Goal: Task Accomplishment & Management: Manage account settings

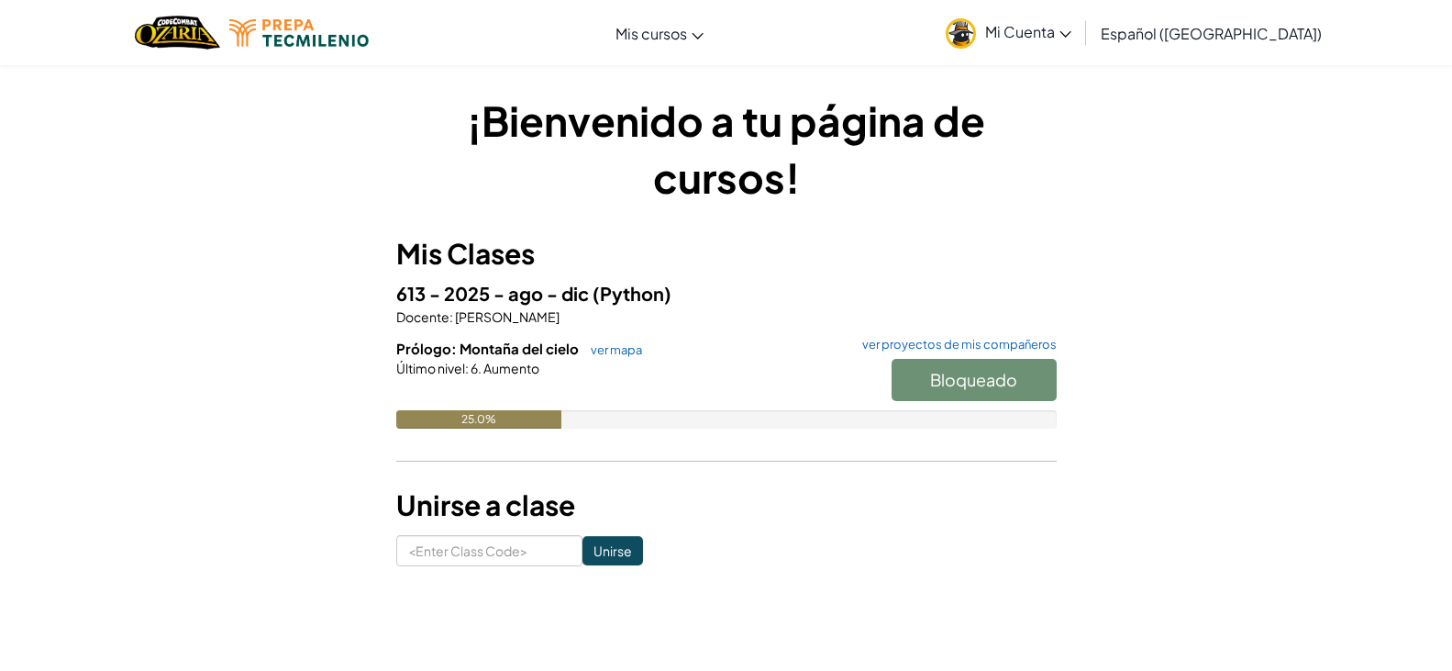
click at [962, 203] on h1 "¡Bienvenido a tu página de cursos!" at bounding box center [726, 149] width 661 height 114
click at [1072, 32] on span "Mi Cuenta" at bounding box center [1028, 31] width 86 height 19
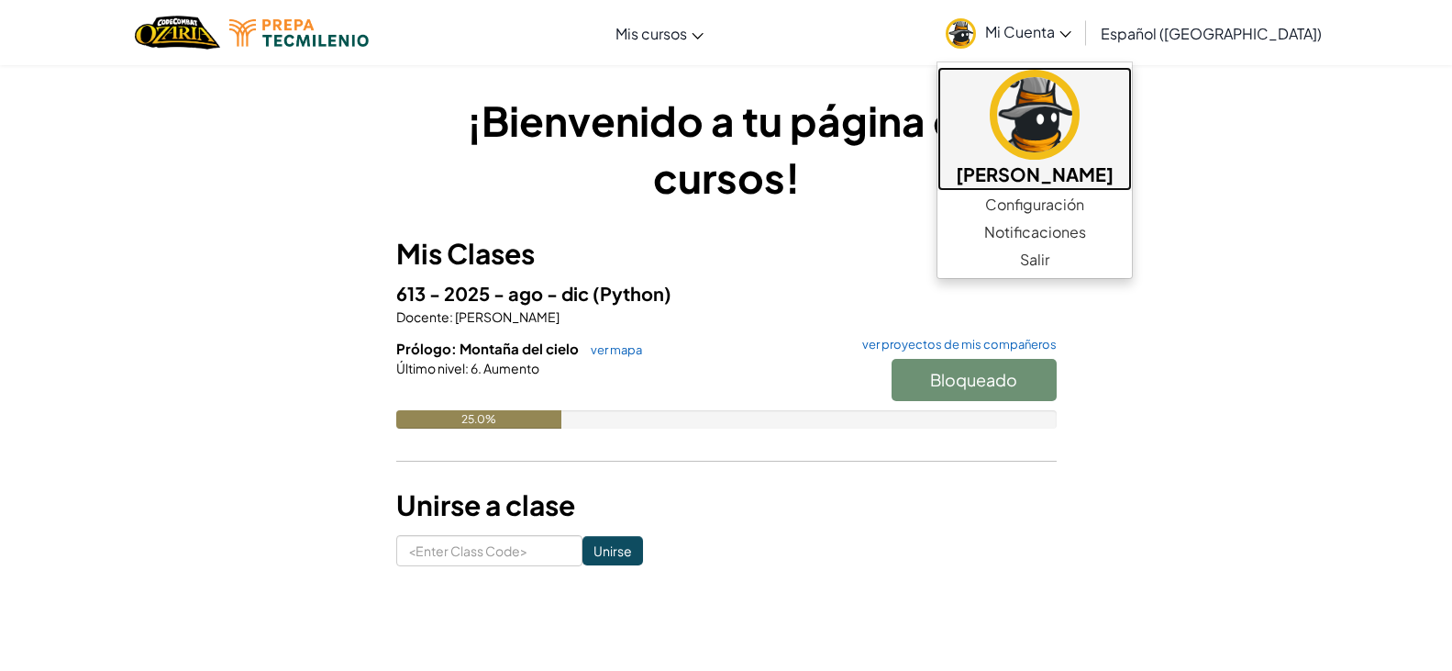
click at [1040, 163] on h5 "[PERSON_NAME]" at bounding box center [1035, 174] width 158 height 28
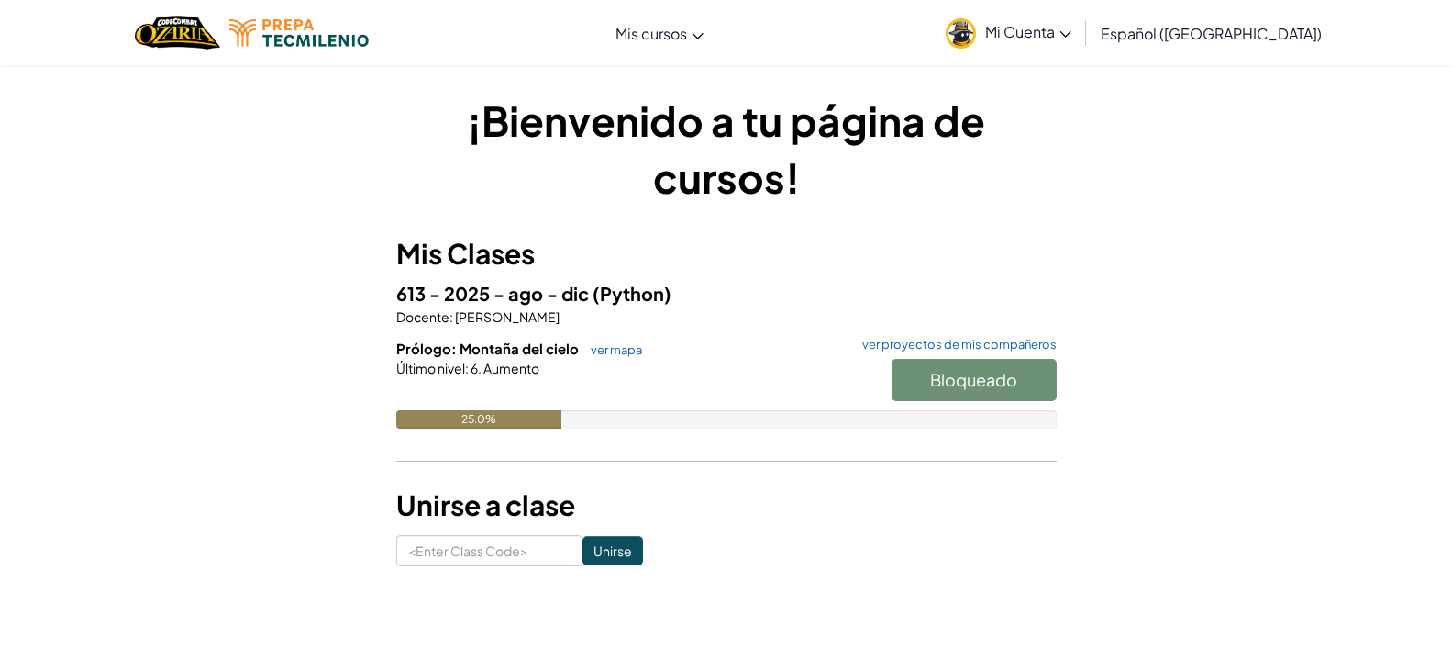
click at [1064, 28] on span "Mi Cuenta" at bounding box center [1028, 31] width 86 height 19
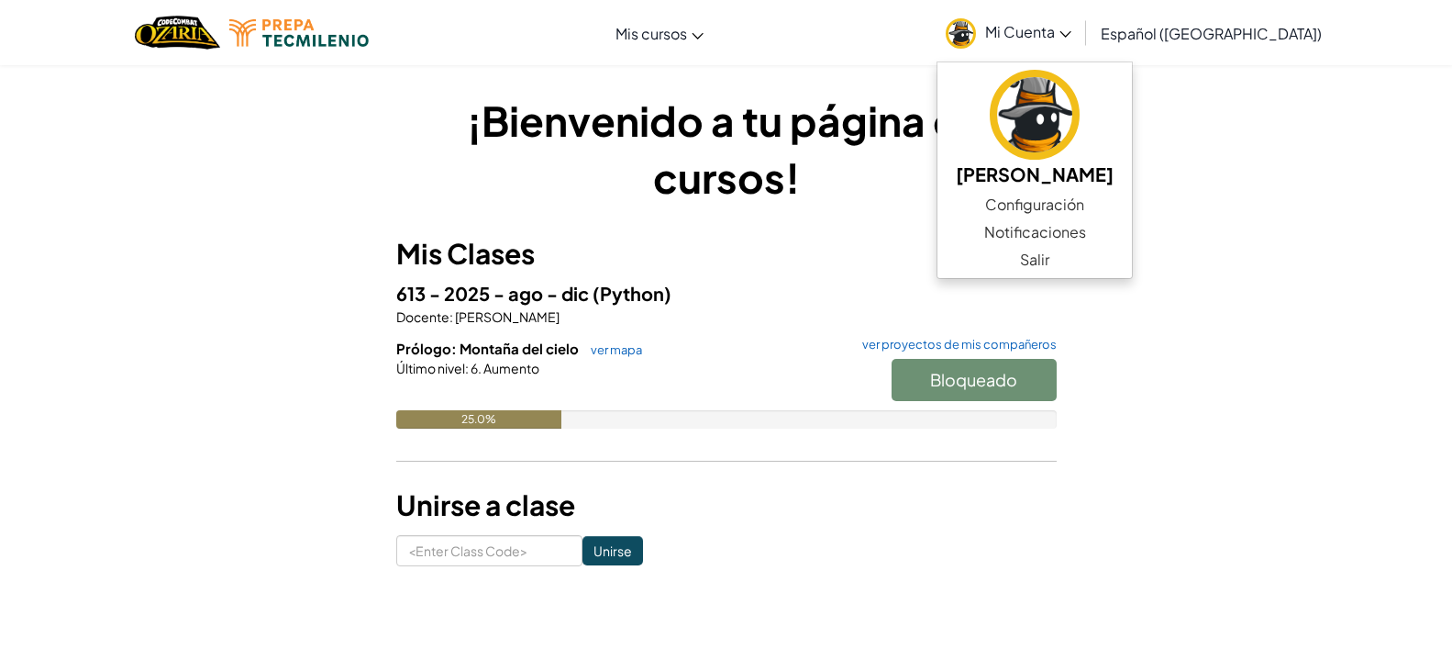
click at [1238, 179] on div "¡Bienvenido a tu página de cursos! Mis Clases 613 - 2025 - ago - dic (Python) D…" at bounding box center [727, 329] width 1074 height 474
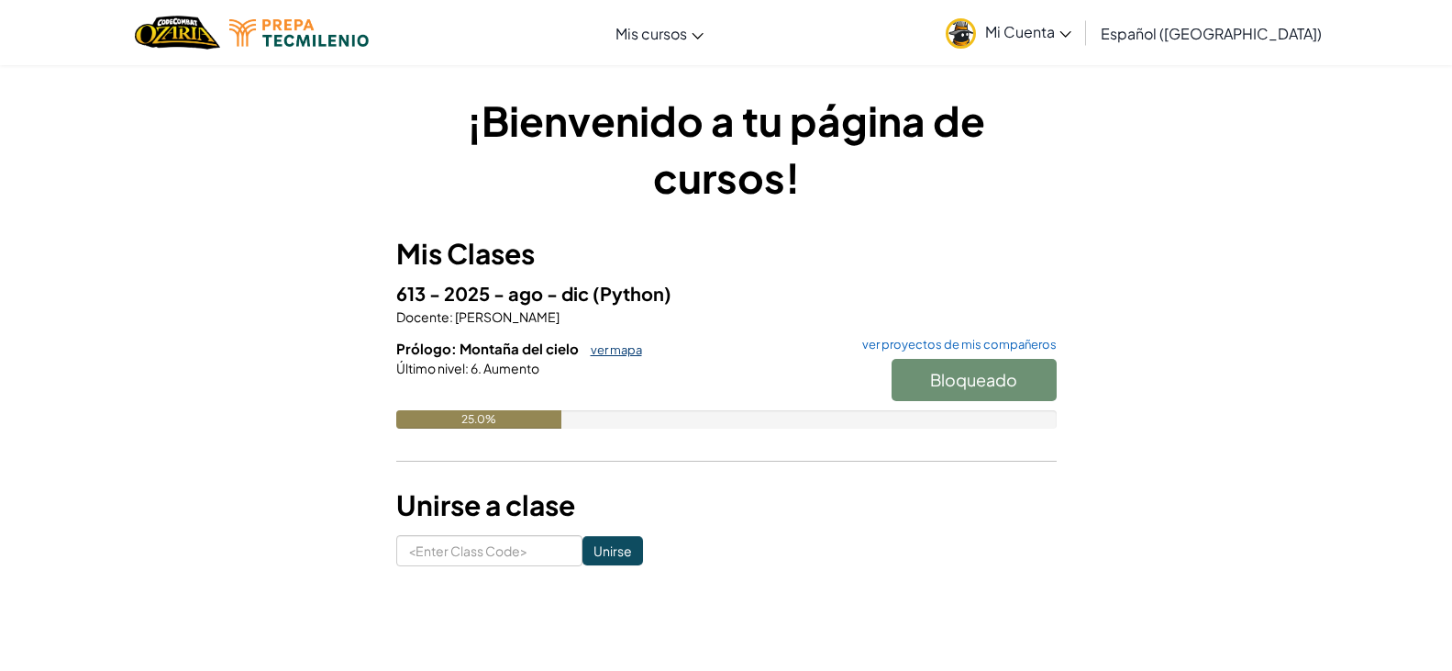
click at [616, 345] on link "ver mapa" at bounding box center [612, 349] width 61 height 15
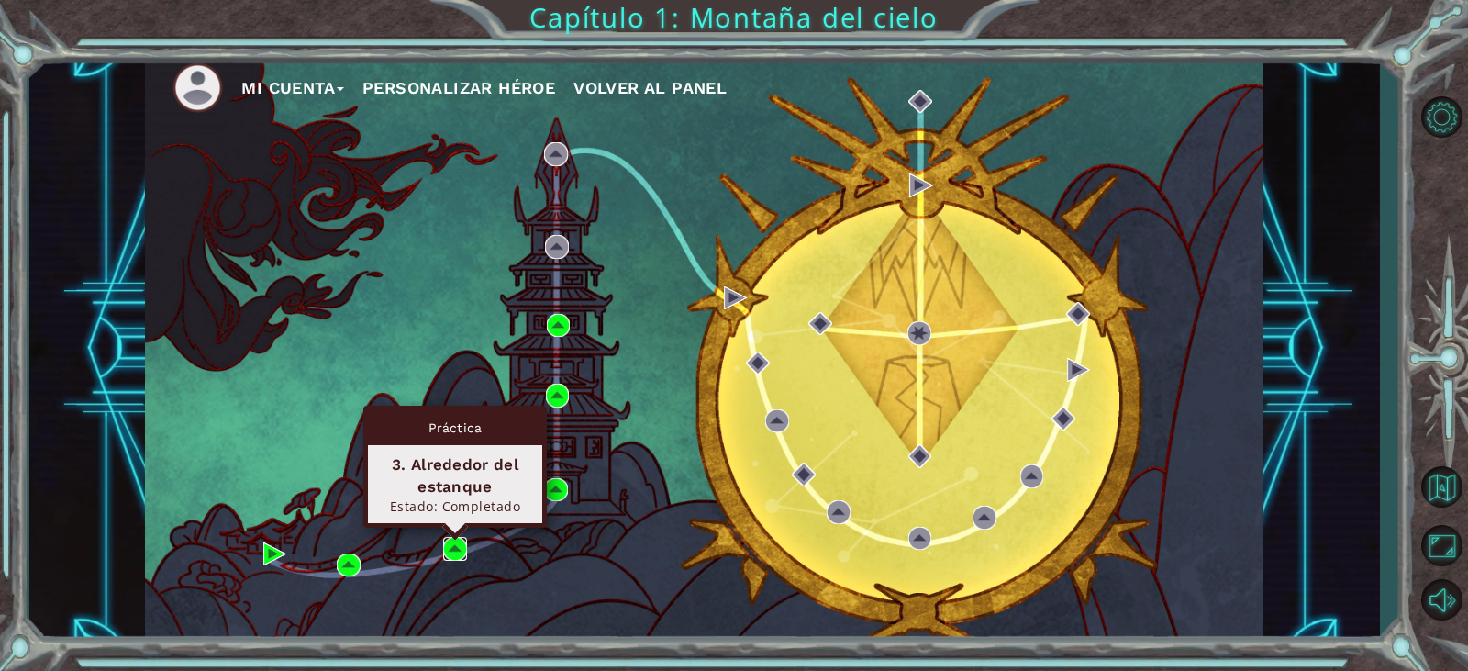
click at [451, 547] on img at bounding box center [455, 549] width 24 height 24
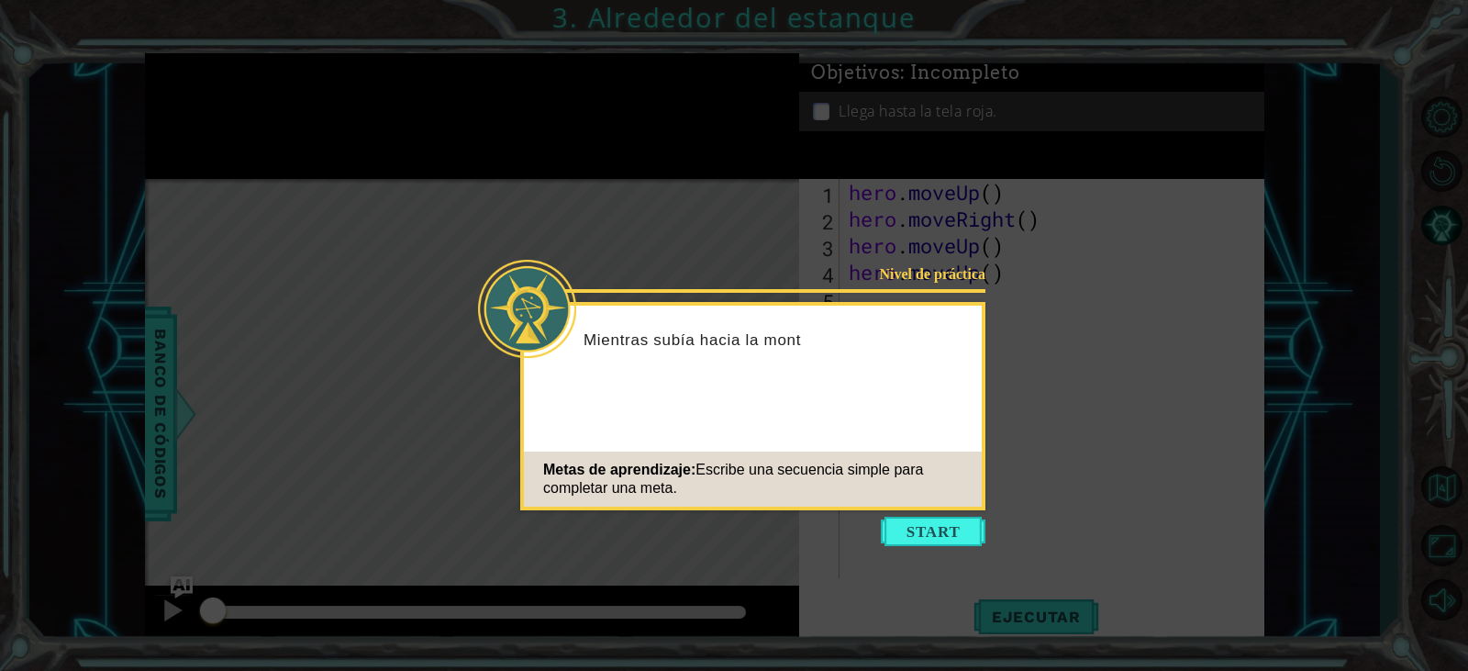
click at [780, 217] on icon at bounding box center [734, 335] width 1468 height 671
click at [940, 528] on button "Start" at bounding box center [933, 531] width 105 height 29
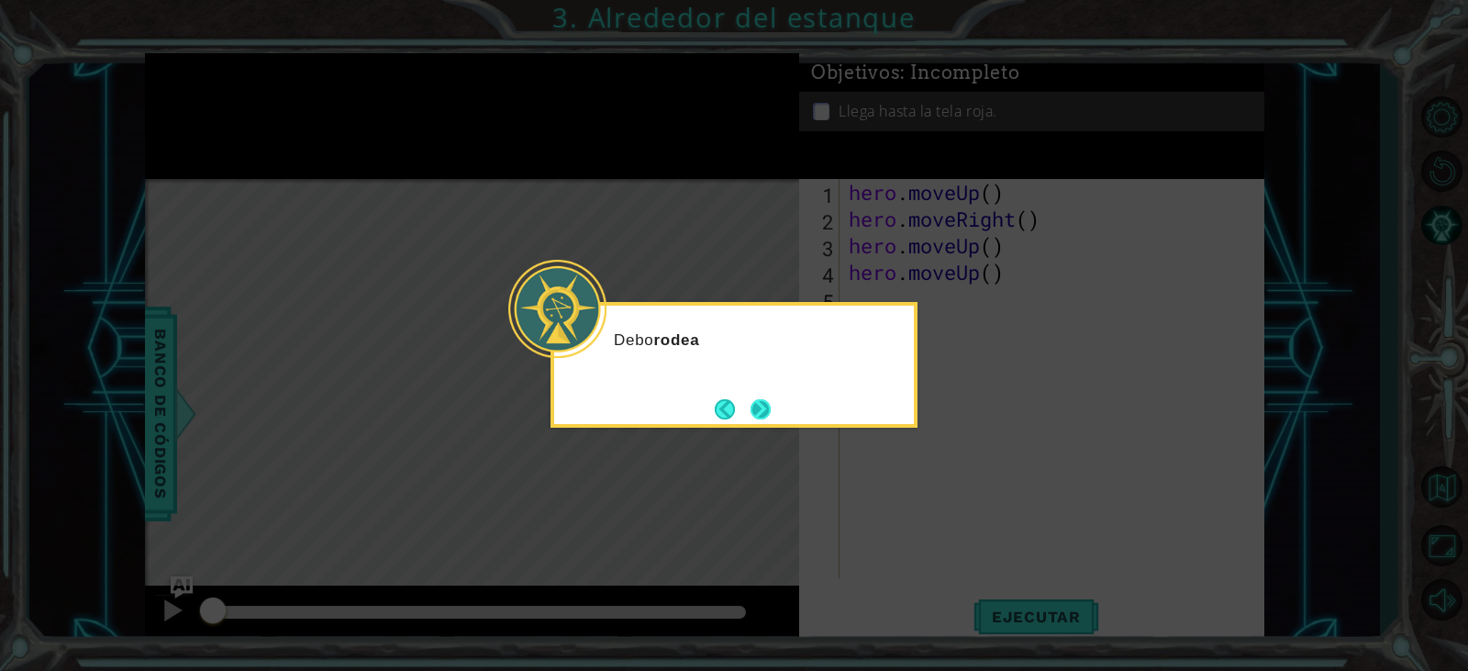
click at [751, 405] on button "Next" at bounding box center [761, 409] width 20 height 20
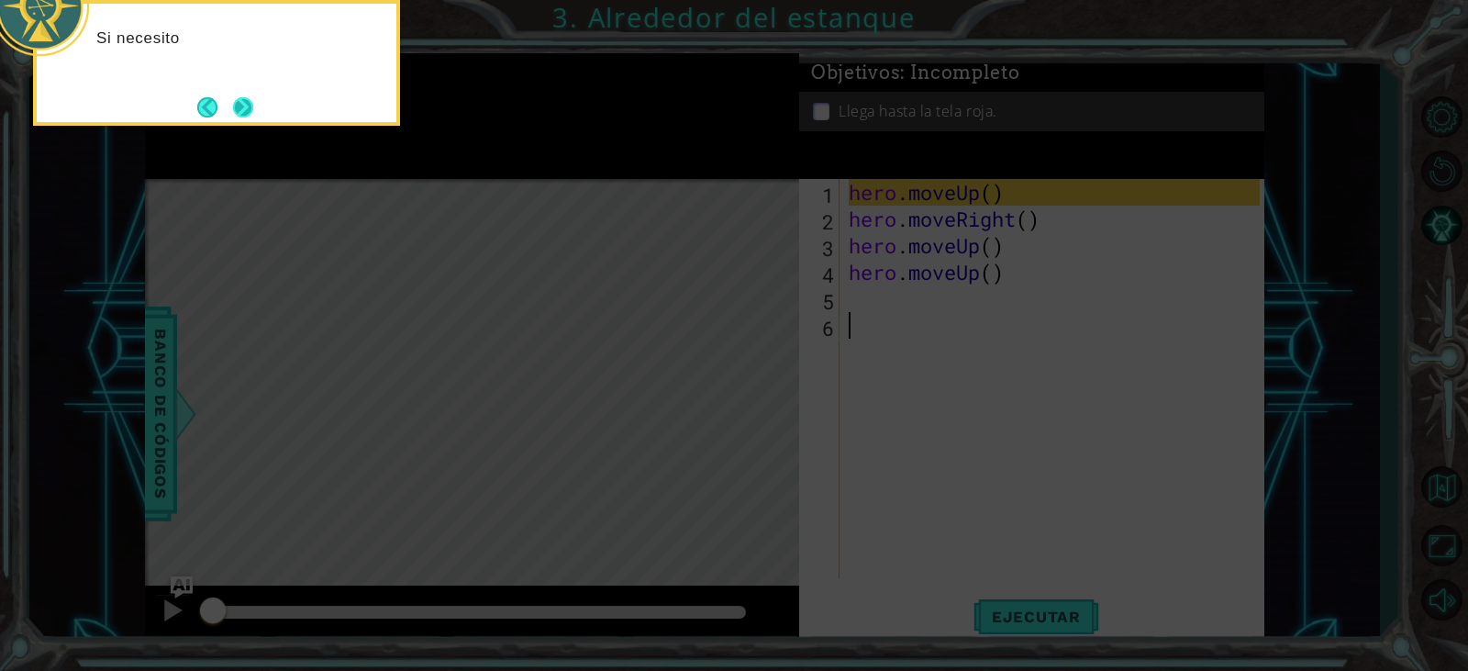
click at [233, 107] on button "Next" at bounding box center [243, 107] width 20 height 20
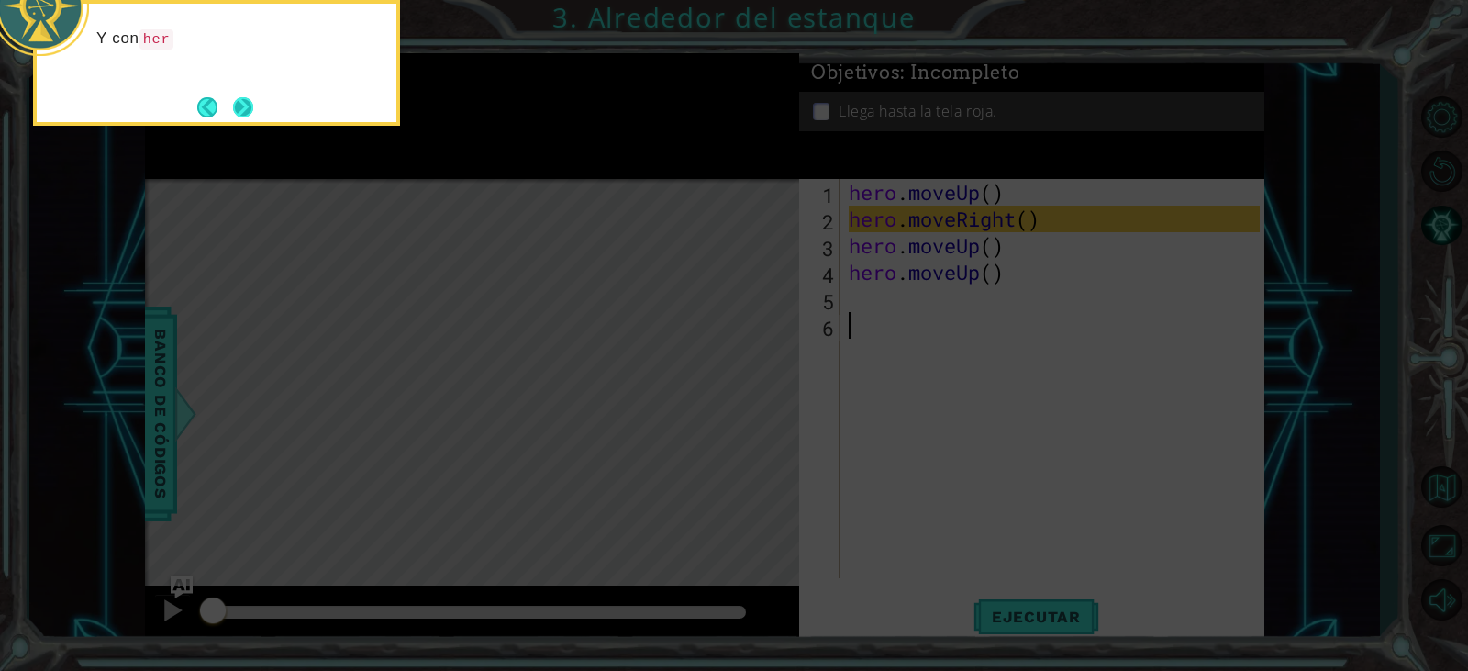
click at [242, 106] on button "Next" at bounding box center [243, 107] width 20 height 20
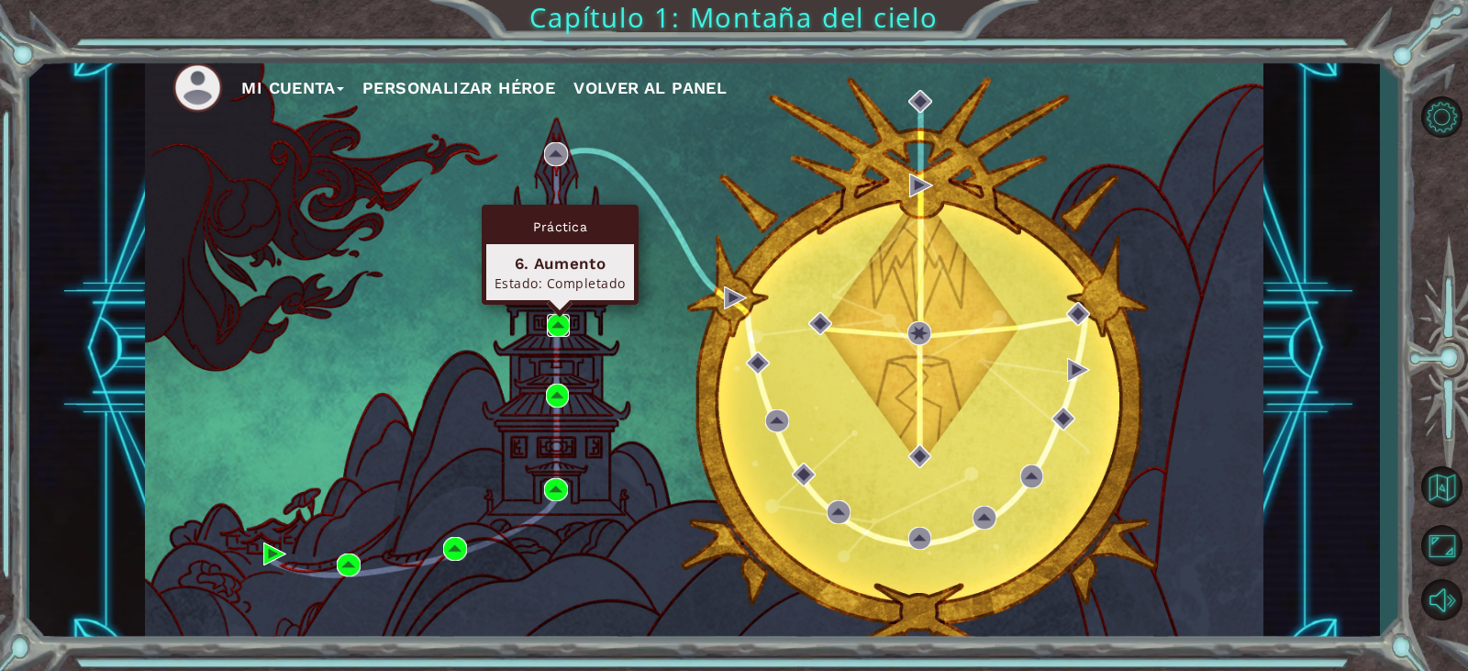
click at [567, 316] on img at bounding box center [559, 326] width 24 height 24
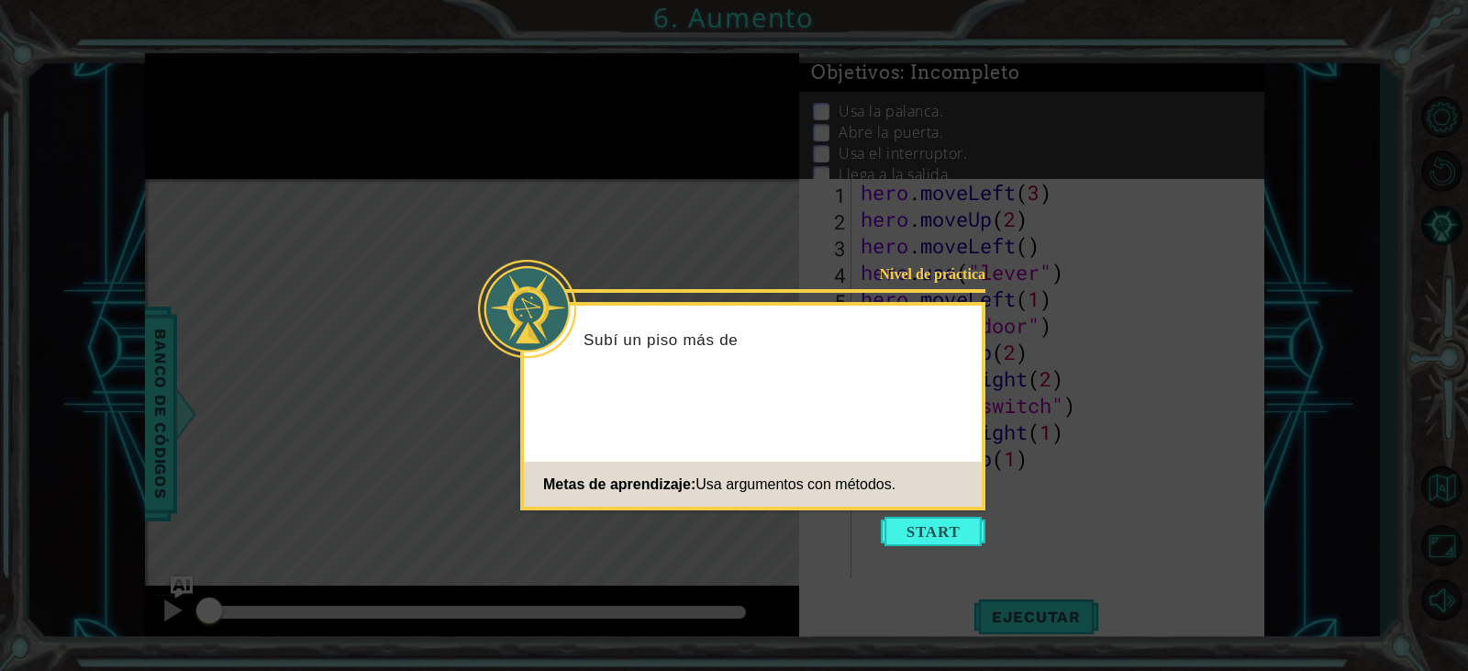
click at [968, 521] on button "Start" at bounding box center [933, 531] width 105 height 29
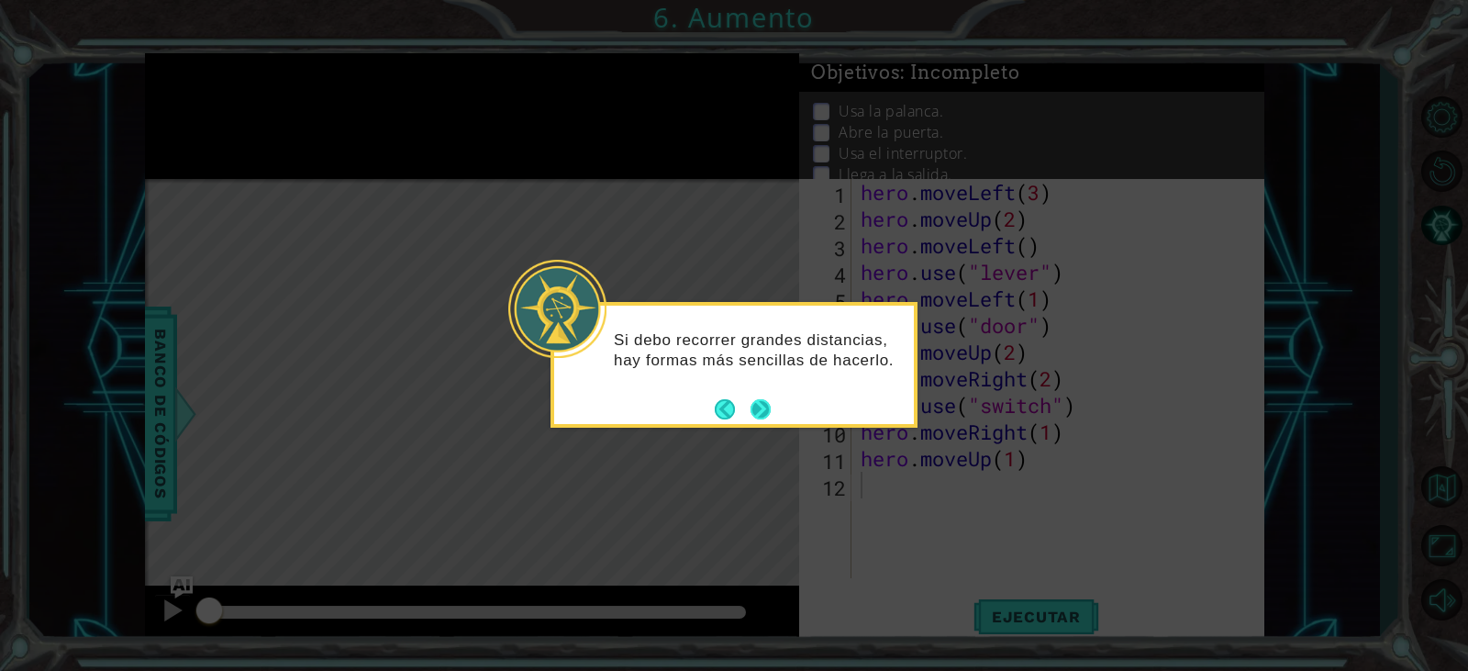
click at [765, 412] on button "Next" at bounding box center [761, 409] width 20 height 20
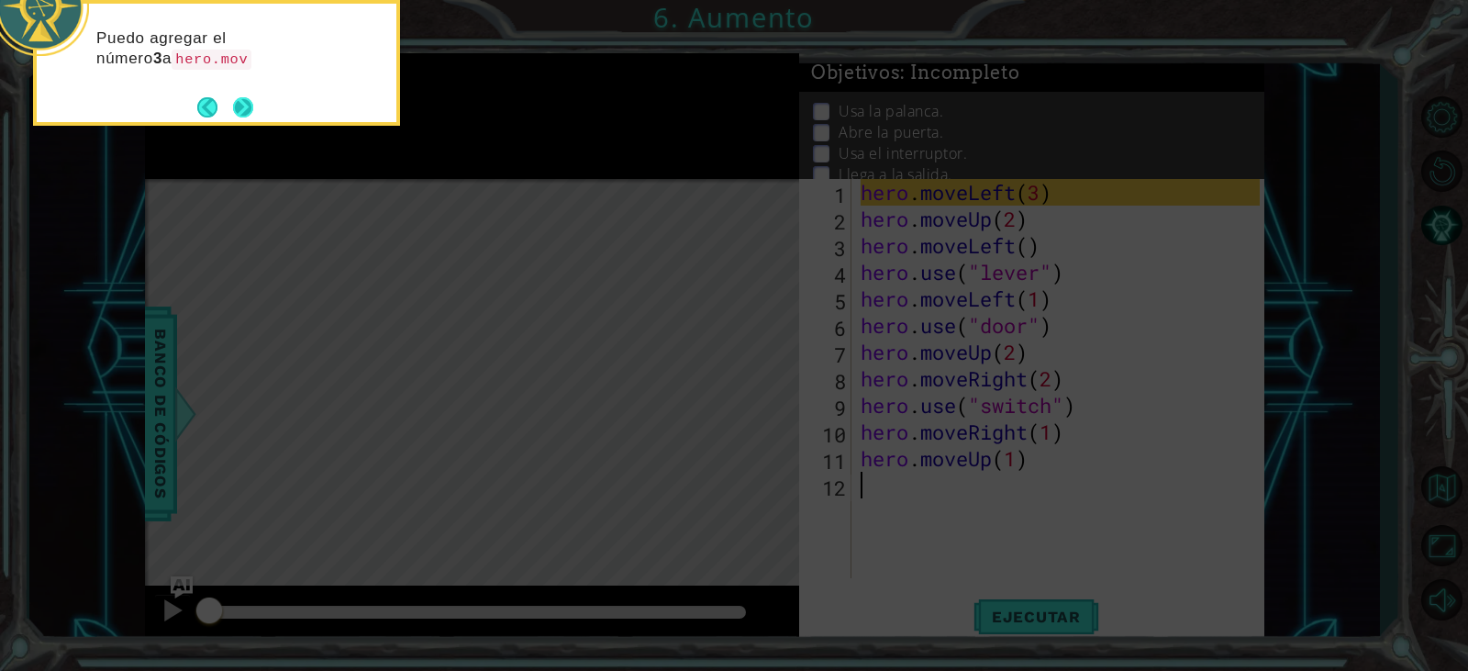
click at [243, 108] on button "Next" at bounding box center [243, 107] width 20 height 20
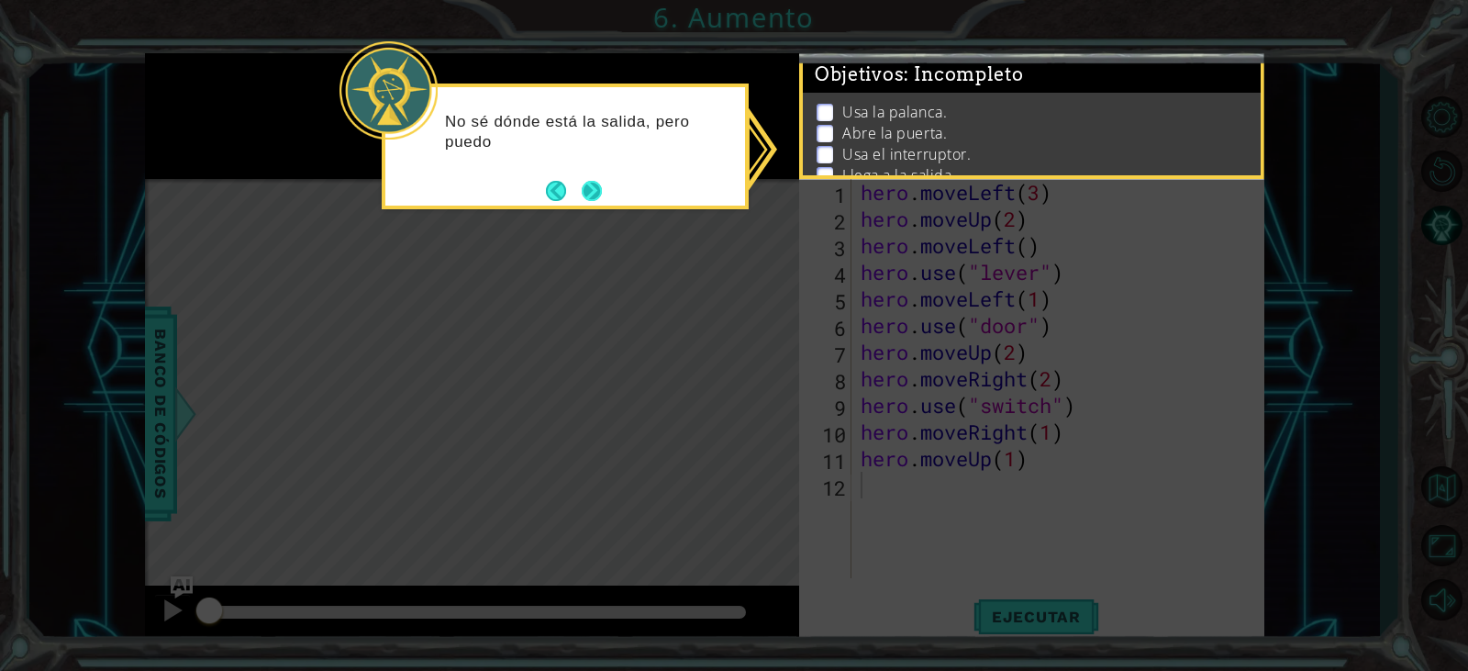
click at [595, 201] on button "Next" at bounding box center [592, 191] width 20 height 20
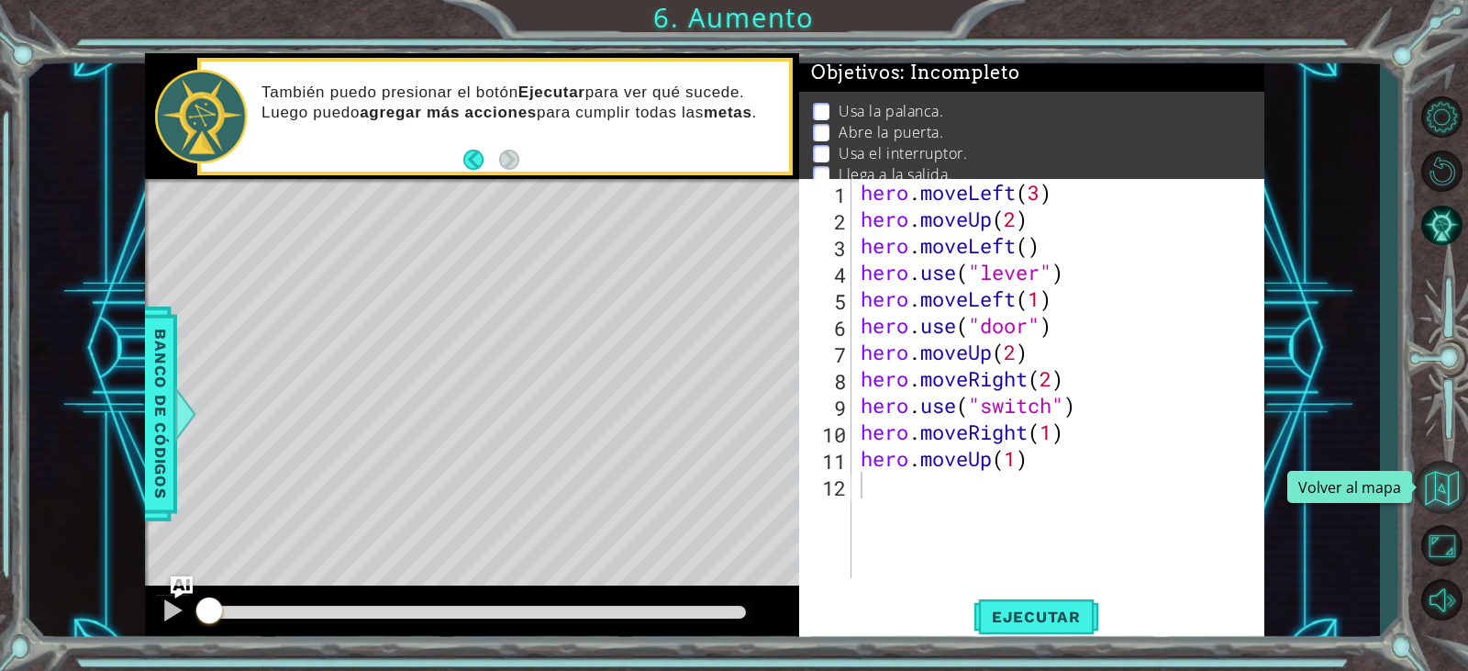
click at [1425, 492] on button "Volver al mapa" at bounding box center [1441, 487] width 53 height 53
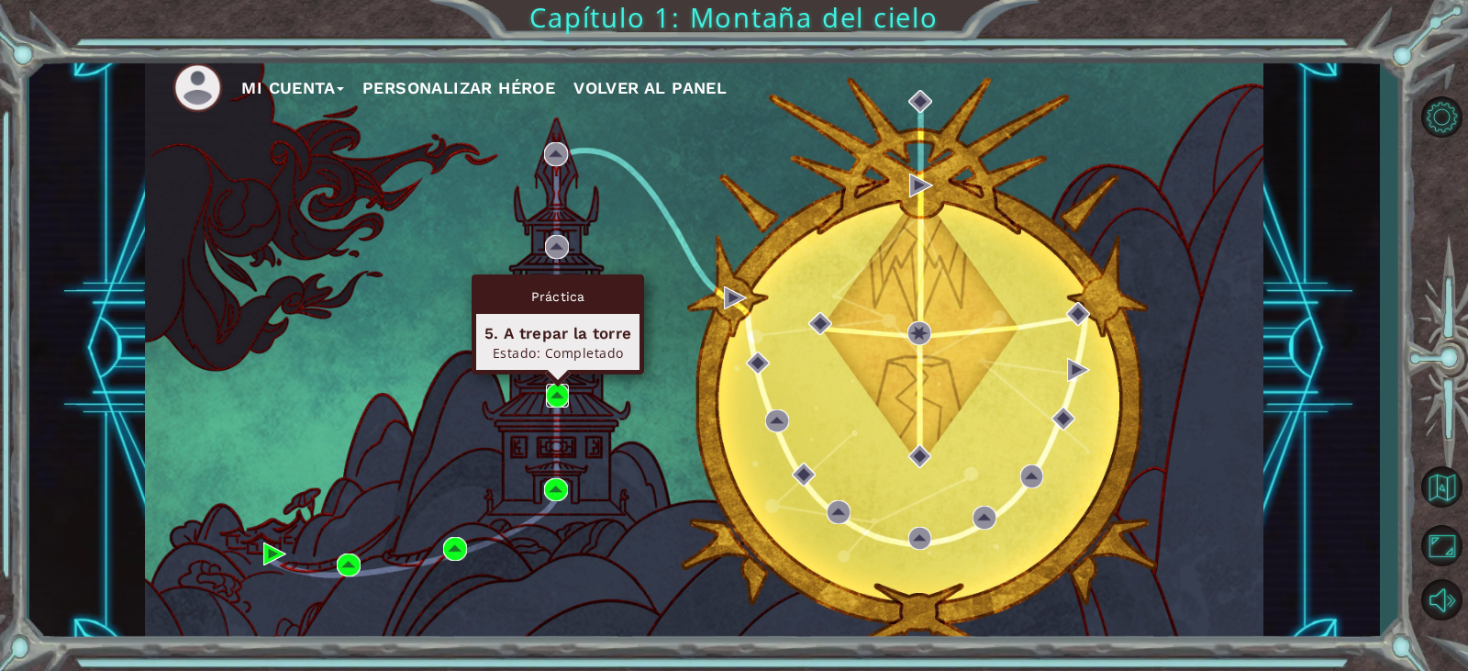
click at [546, 400] on img at bounding box center [558, 396] width 24 height 24
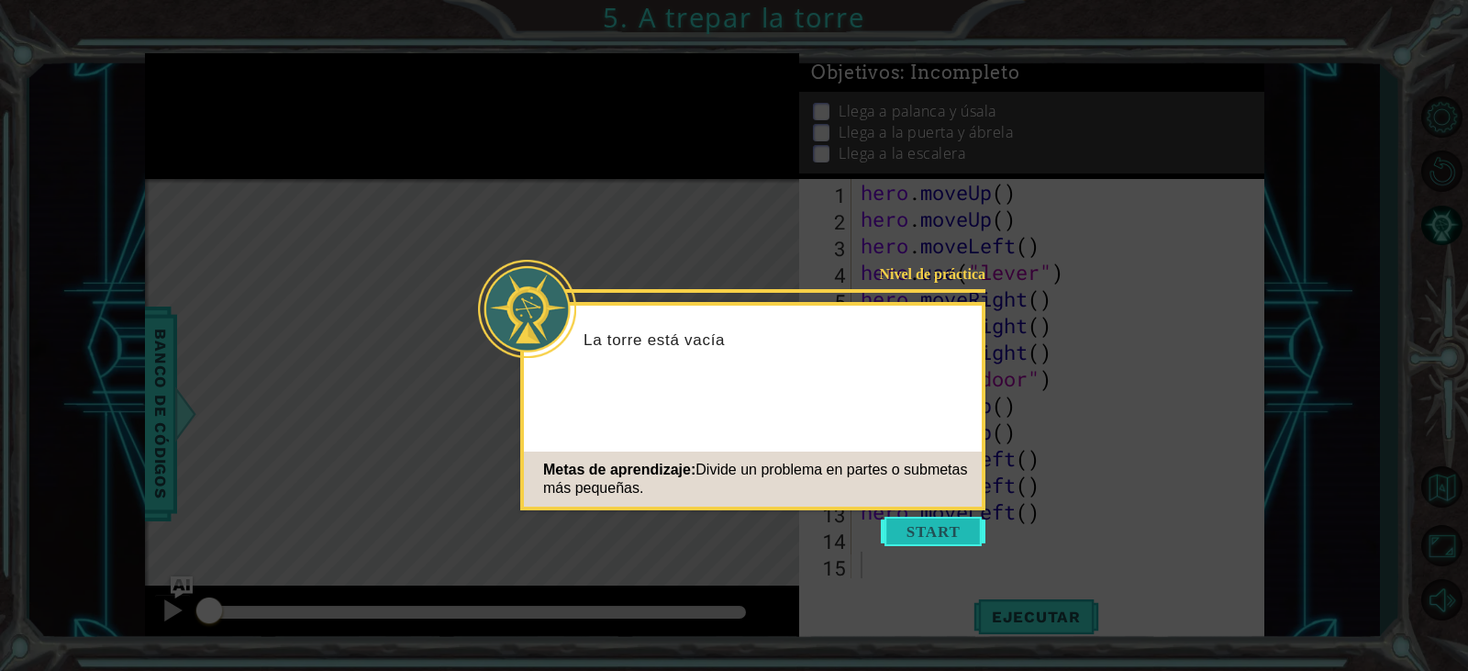
click at [908, 544] on button "Start" at bounding box center [933, 531] width 105 height 29
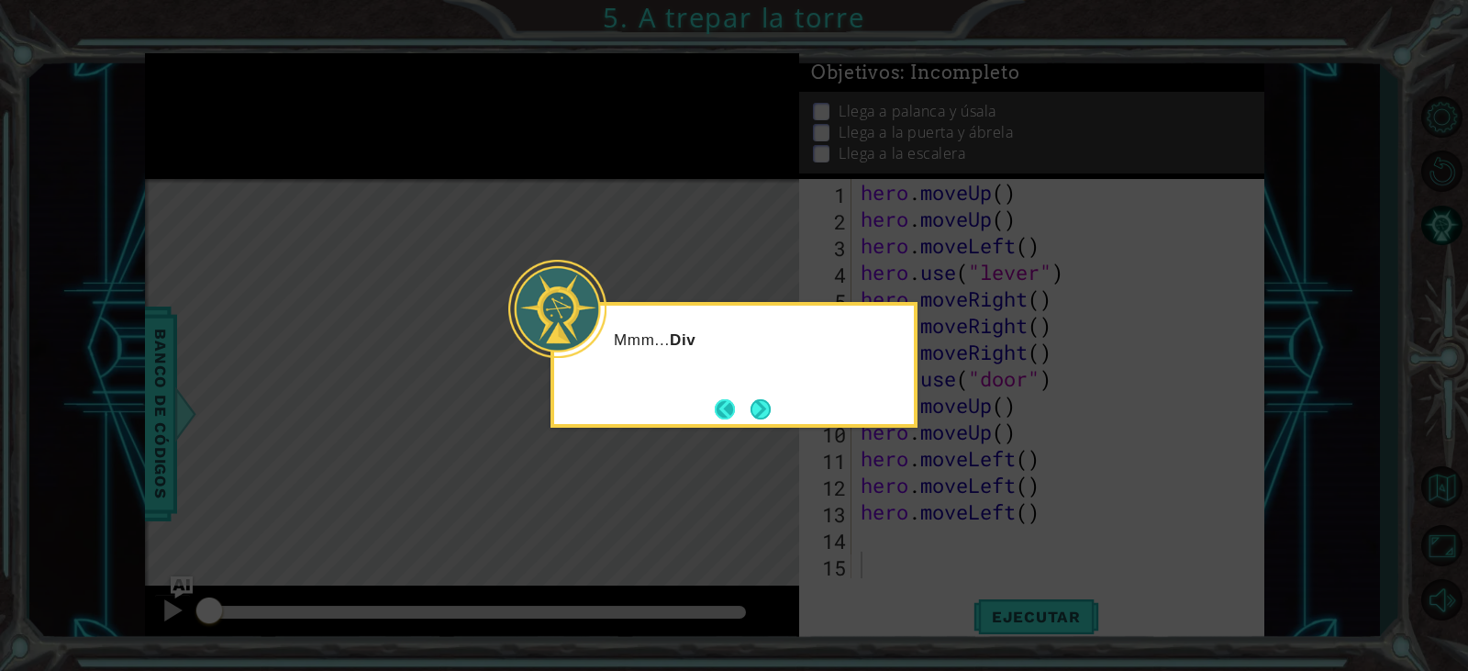
click at [741, 402] on button "Back" at bounding box center [733, 409] width 36 height 20
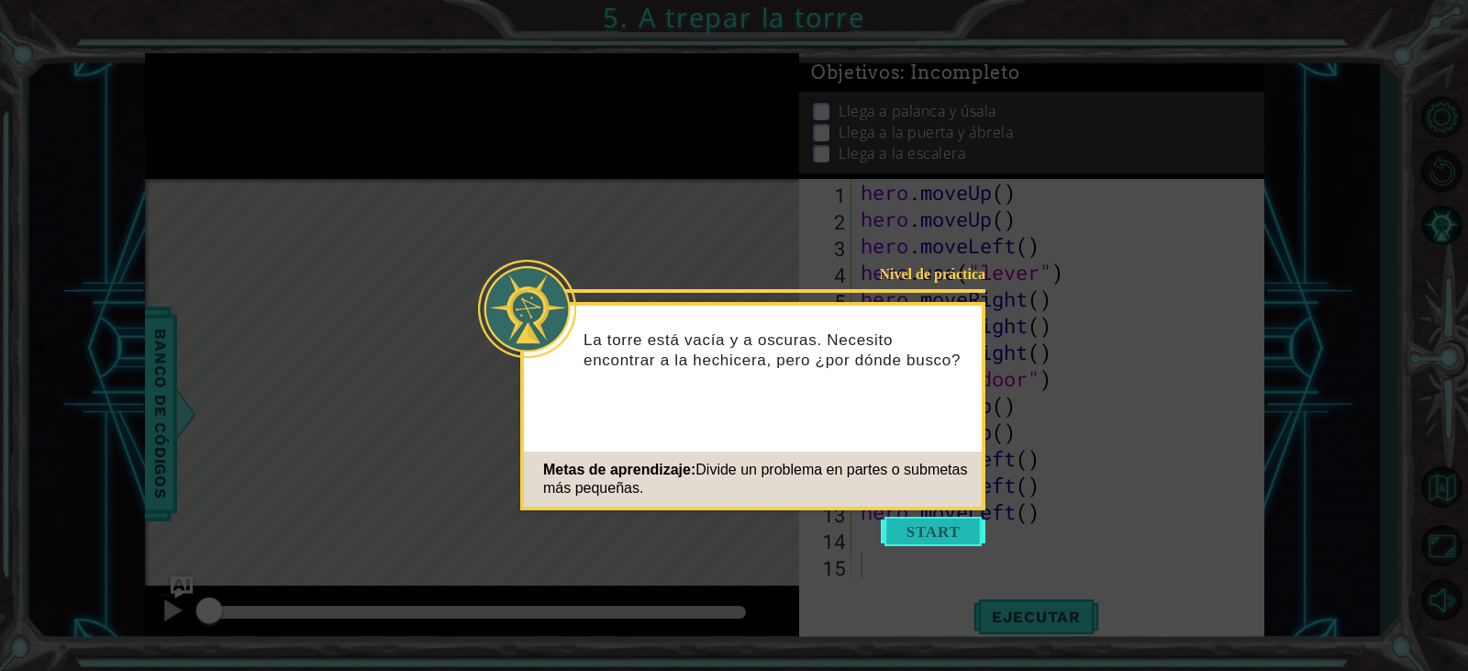
click at [932, 531] on button "Start" at bounding box center [933, 531] width 105 height 29
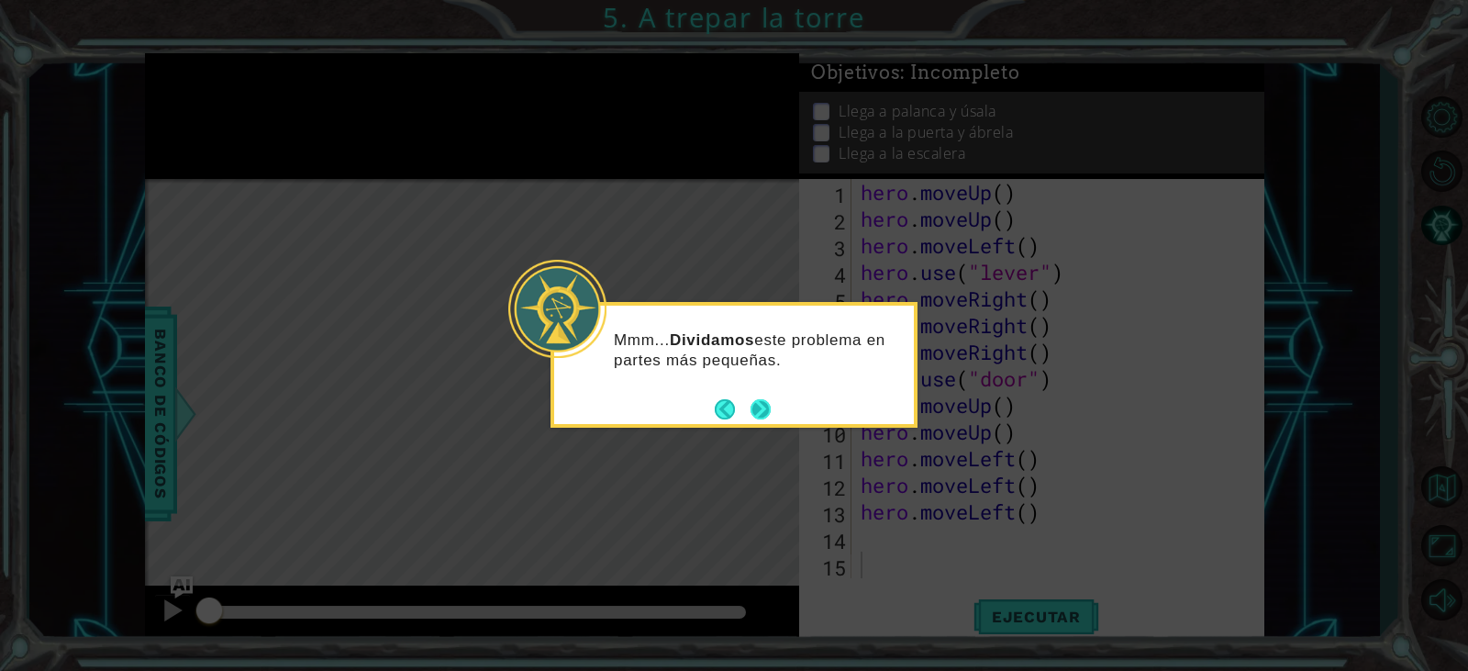
click at [753, 399] on button "Next" at bounding box center [761, 409] width 20 height 20
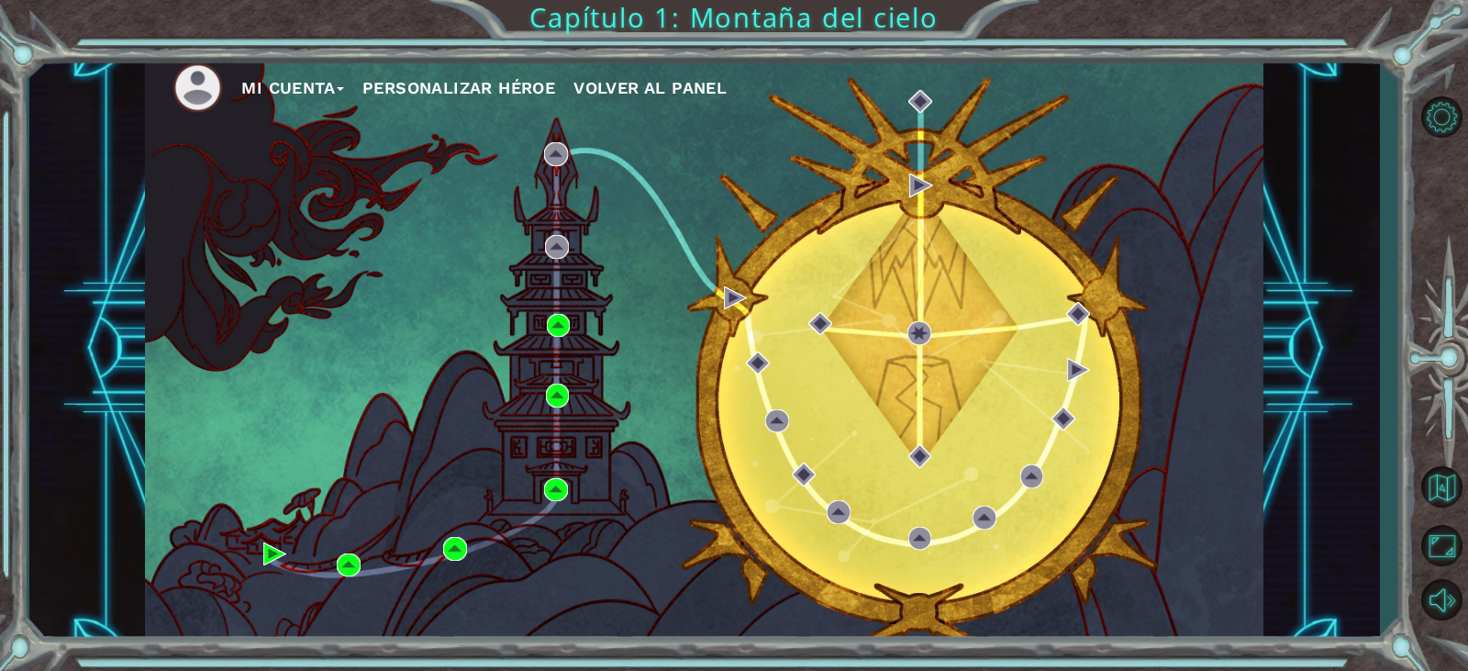
click at [284, 61] on nav "Mi Cuenta Personalizar héroe Volver al panel" at bounding box center [704, 83] width 1118 height 60
click at [292, 81] on button "Mi Cuenta" at bounding box center [292, 88] width 103 height 28
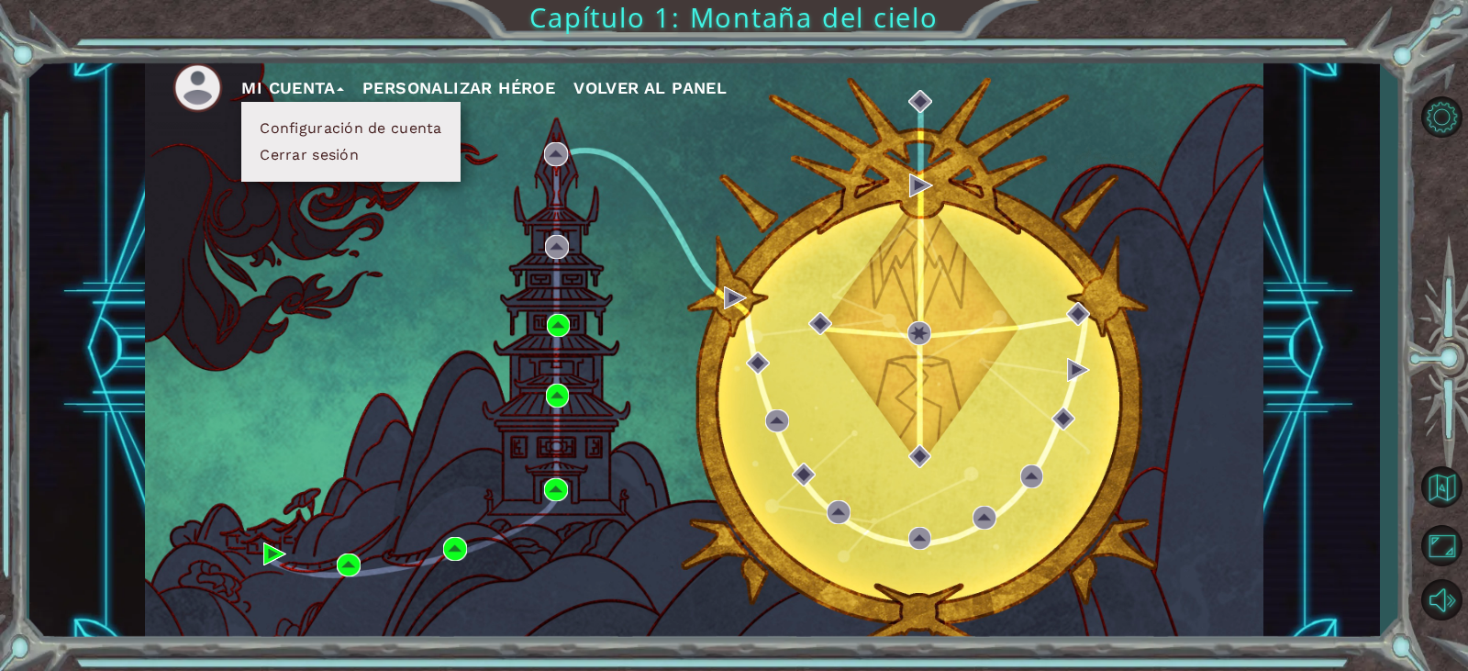
click at [295, 158] on button "Cerrar sesión" at bounding box center [309, 155] width 110 height 20
